Goal: Task Accomplishment & Management: Manage account settings

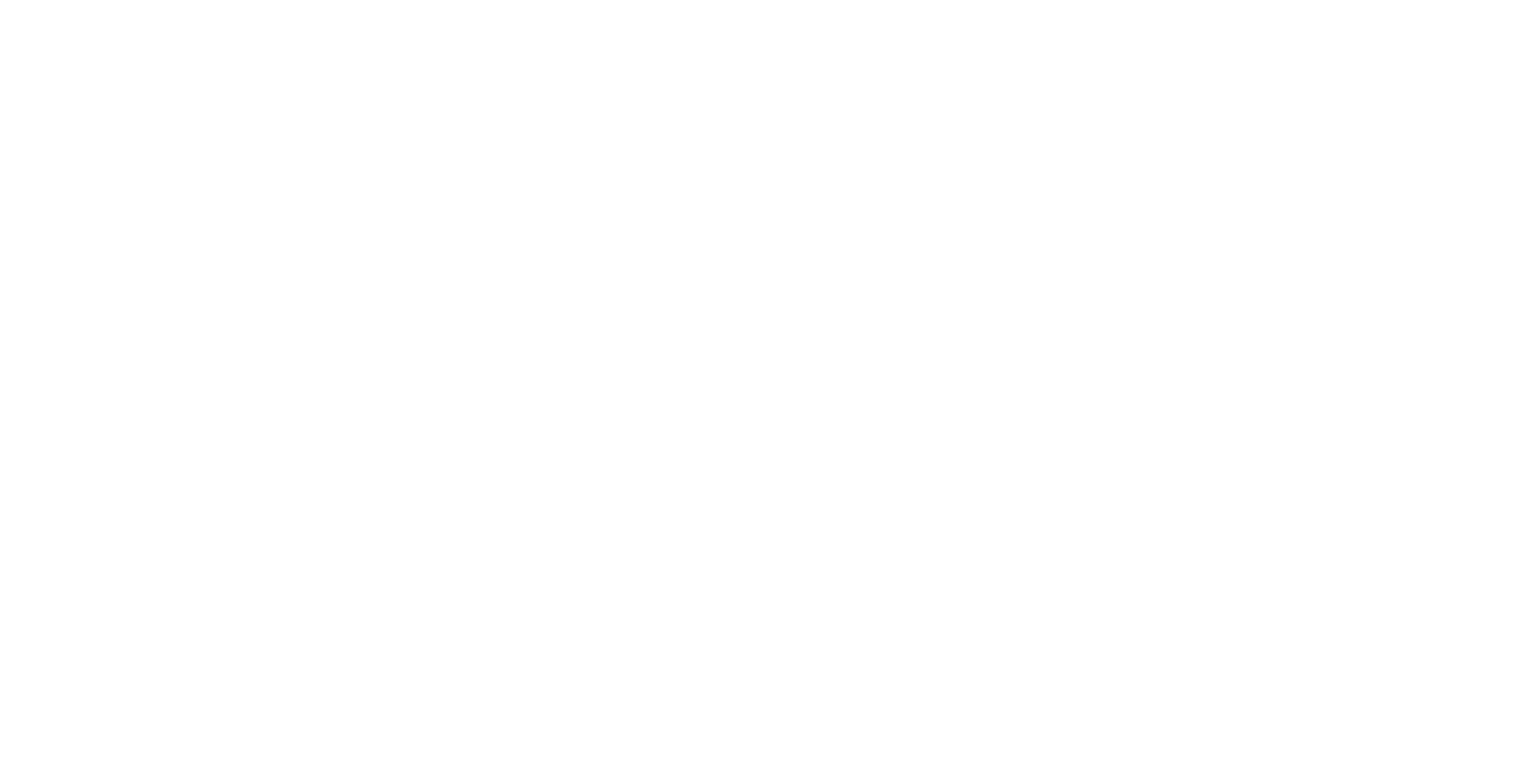
click at [1047, 195] on body at bounding box center [762, 392] width 1523 height 784
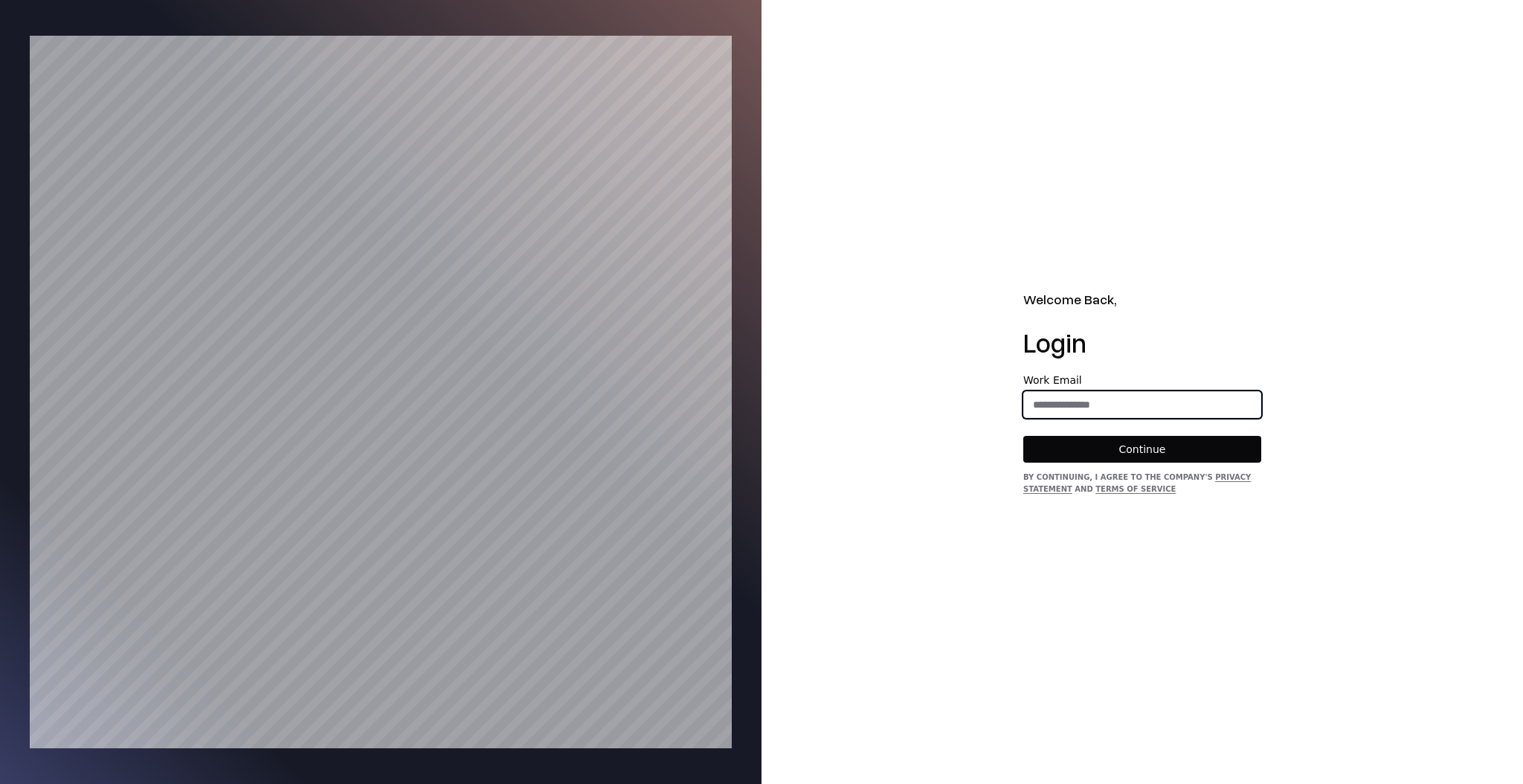
click at [1119, 398] on input "email" at bounding box center [1142, 404] width 237 height 27
type input "**********"
click at [1119, 441] on button "Continue" at bounding box center [1142, 449] width 238 height 27
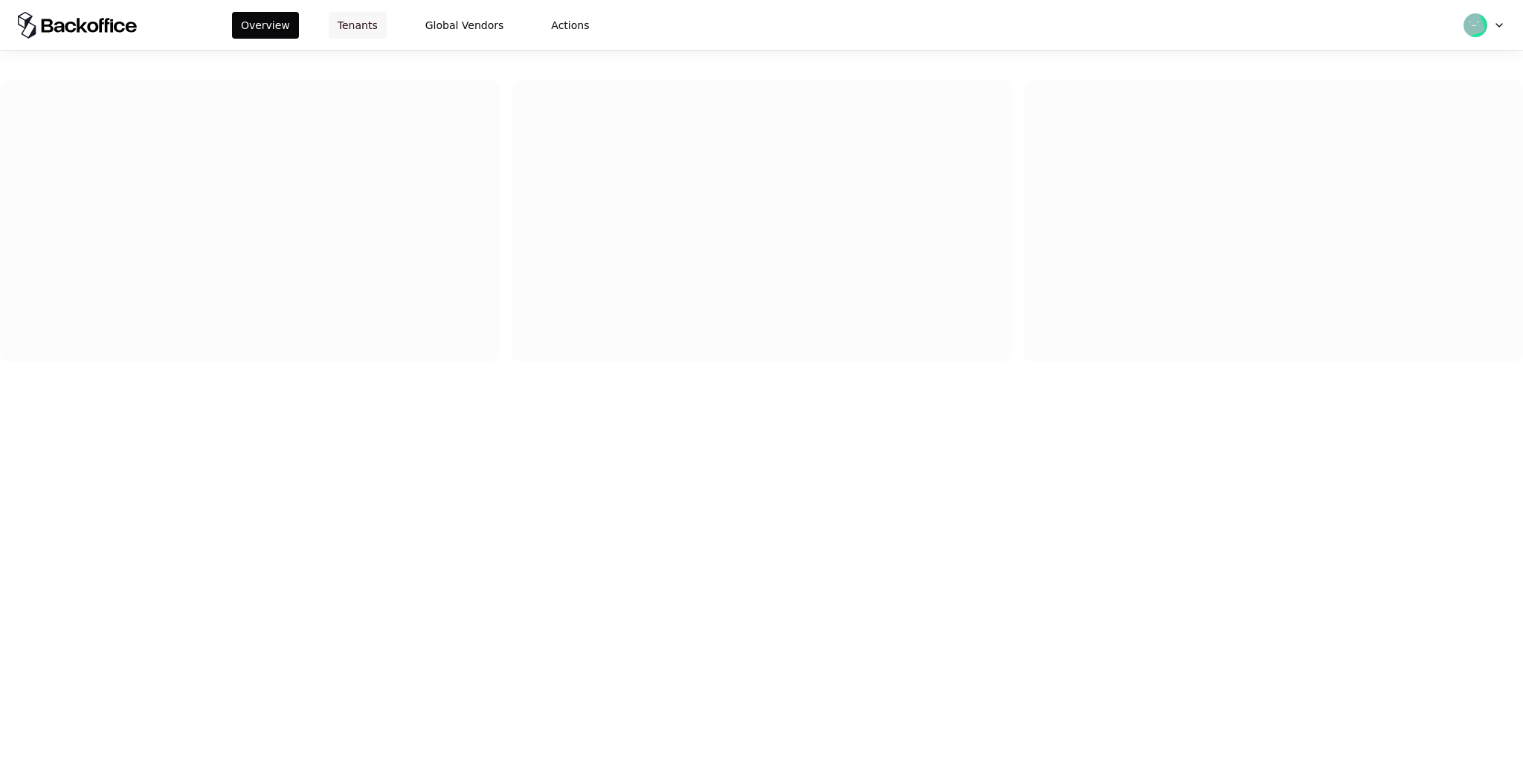
click at [338, 26] on button "Tenants" at bounding box center [358, 25] width 58 height 27
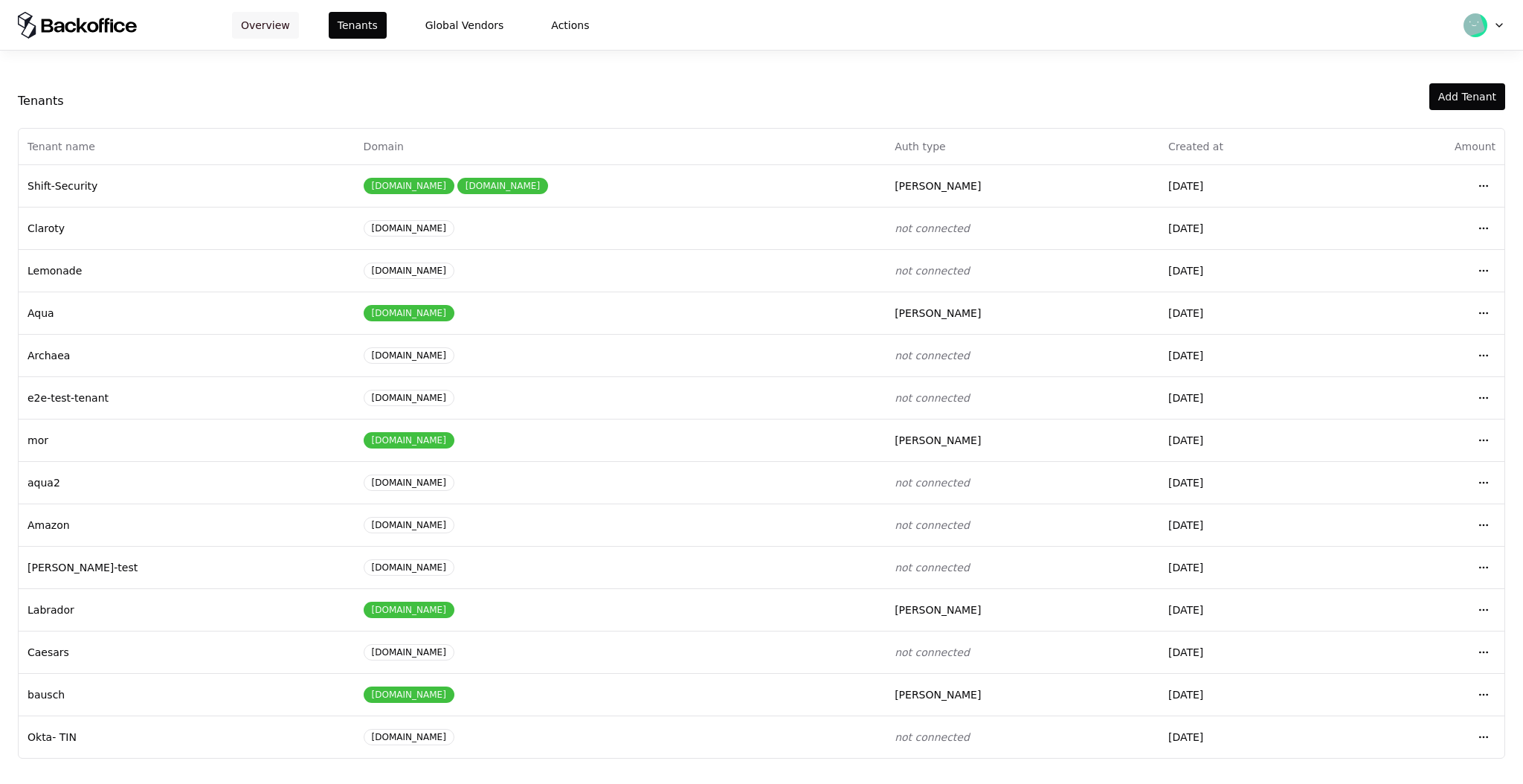
click at [281, 28] on button "Overview" at bounding box center [265, 25] width 67 height 27
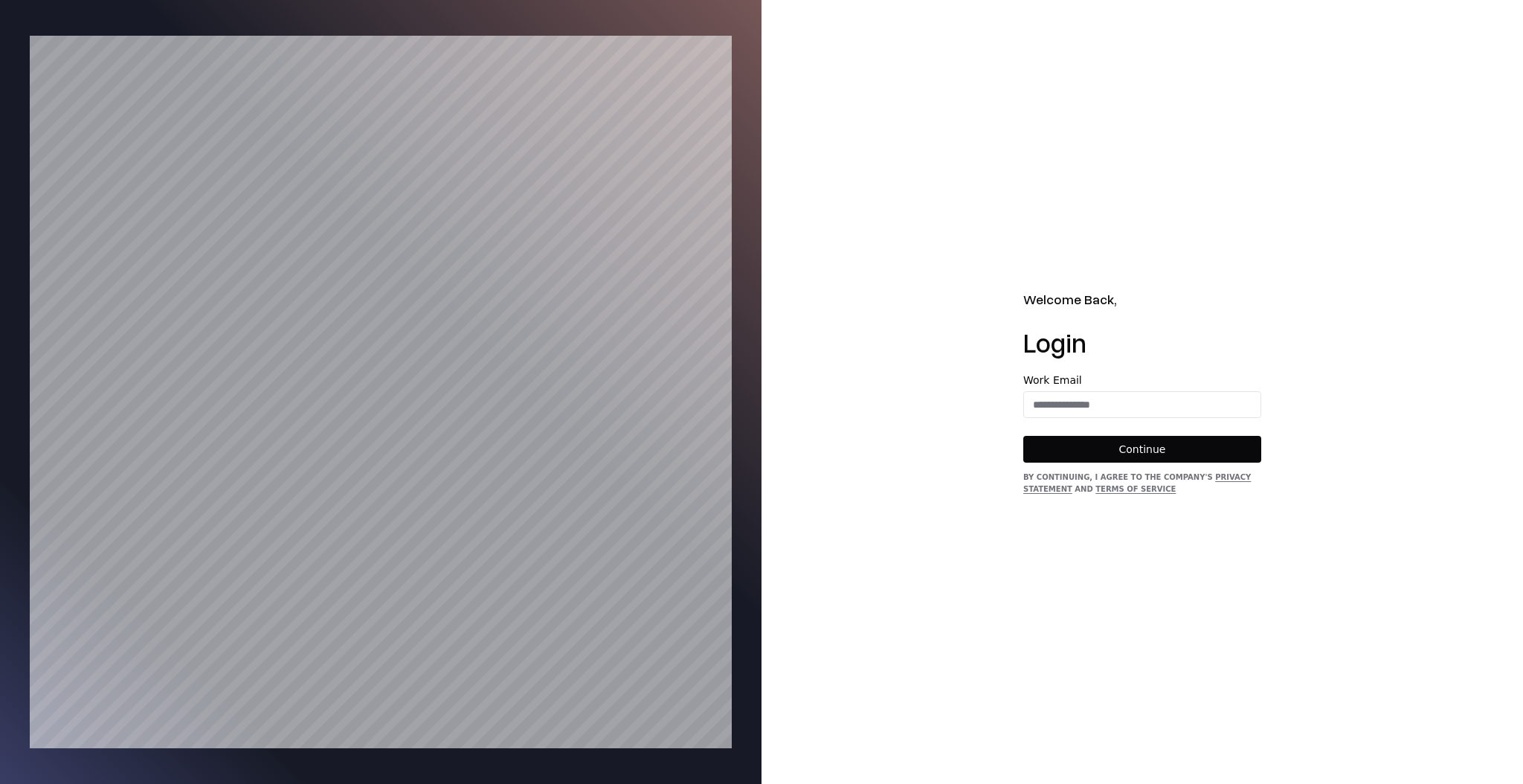
click at [1372, 732] on div "Welcome Back, Login Work Email Continue By continuing, I agree to the Company's…" at bounding box center [1142, 392] width 762 height 784
